Goal: Task Accomplishment & Management: Manage account settings

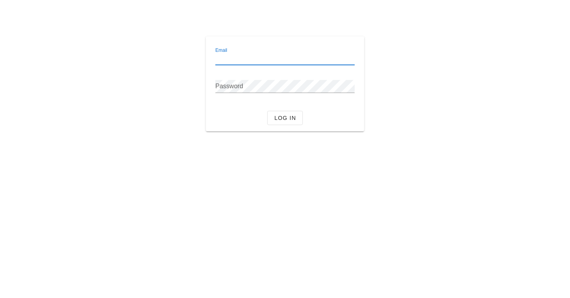
type input "[EMAIL_ADDRESS][DOMAIN_NAME]"
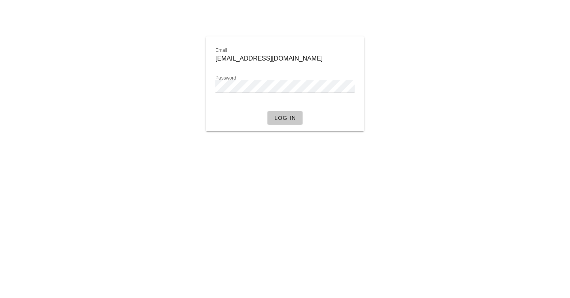
click at [278, 115] on span "Log in" at bounding box center [285, 118] width 22 height 6
click at [200, 19] on div at bounding box center [285, 16] width 561 height 22
click at [239, 51] on div "Email" at bounding box center [284, 61] width 139 height 26
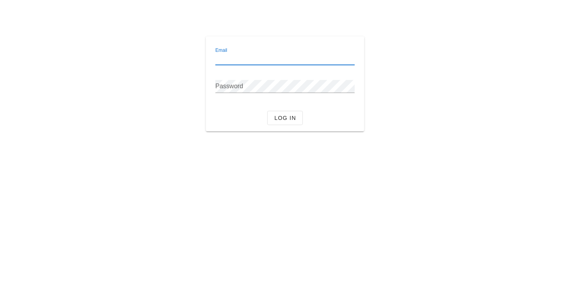
click at [239, 55] on input "Email" at bounding box center [284, 58] width 139 height 13
click at [170, 35] on div "Email Password Log in" at bounding box center [285, 84] width 469 height 105
click at [362, 17] on div at bounding box center [285, 16] width 561 height 22
